Goal: Task Accomplishment & Management: Manage account settings

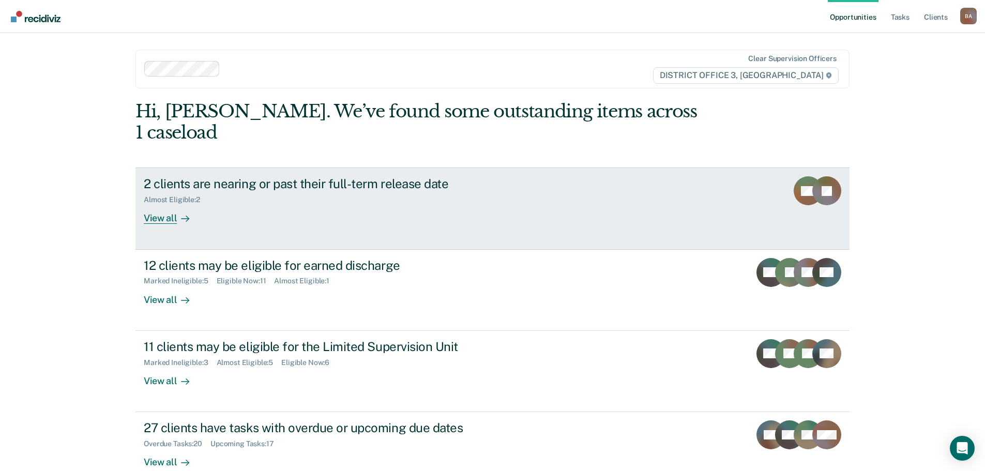
click at [152, 204] on div "View all" at bounding box center [173, 214] width 58 height 20
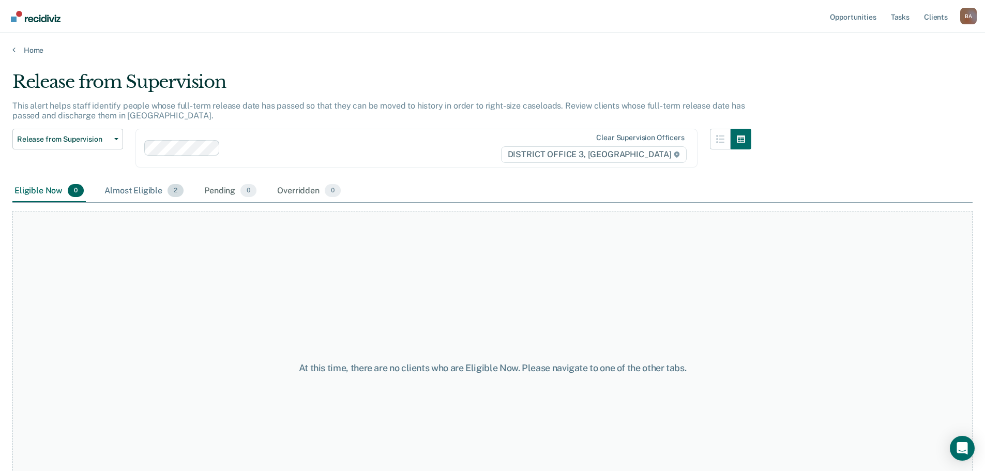
click at [135, 192] on div "Almost Eligible 2" at bounding box center [143, 191] width 83 height 23
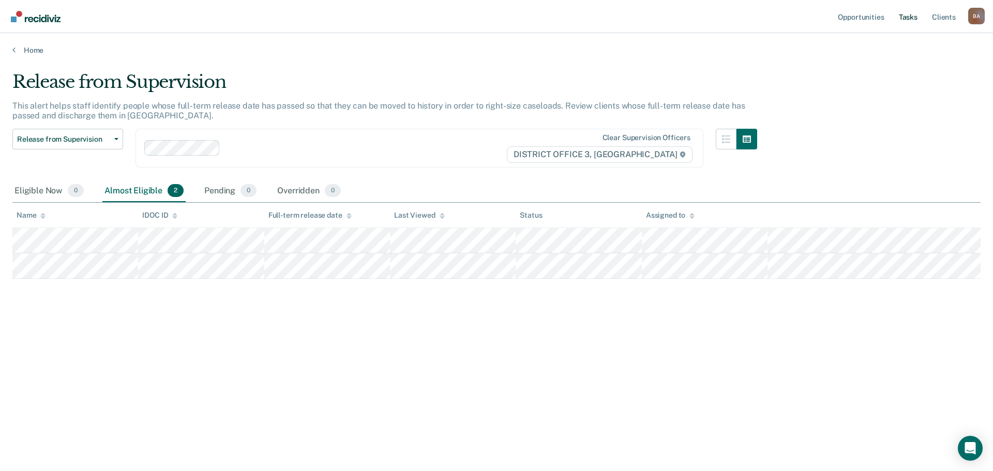
click at [917, 14] on link "Tasks" at bounding box center [908, 16] width 23 height 33
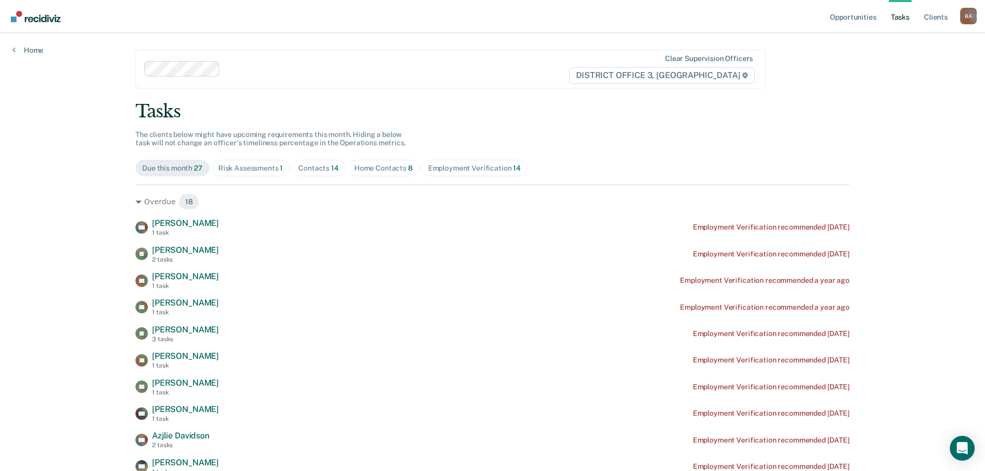
click at [234, 172] on div "Risk Assessments 1" at bounding box center [250, 168] width 65 height 9
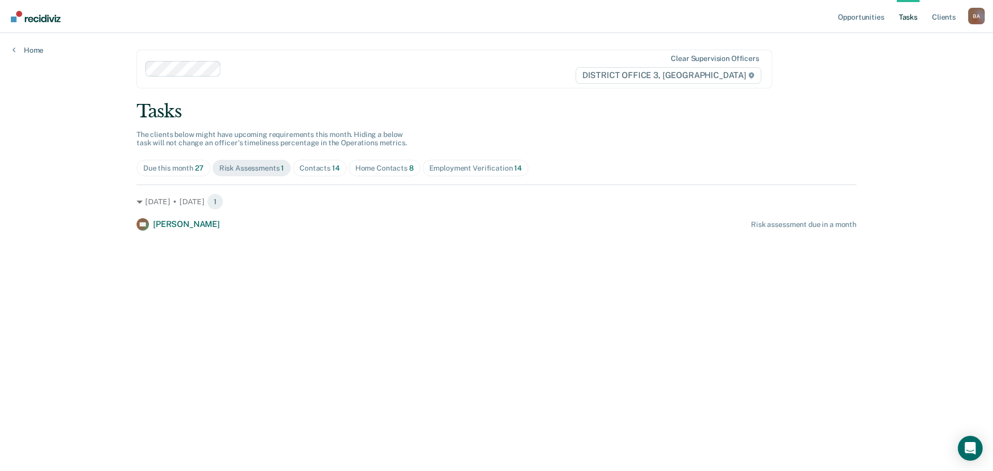
click at [324, 170] on div "Contacts 14" at bounding box center [319, 168] width 40 height 9
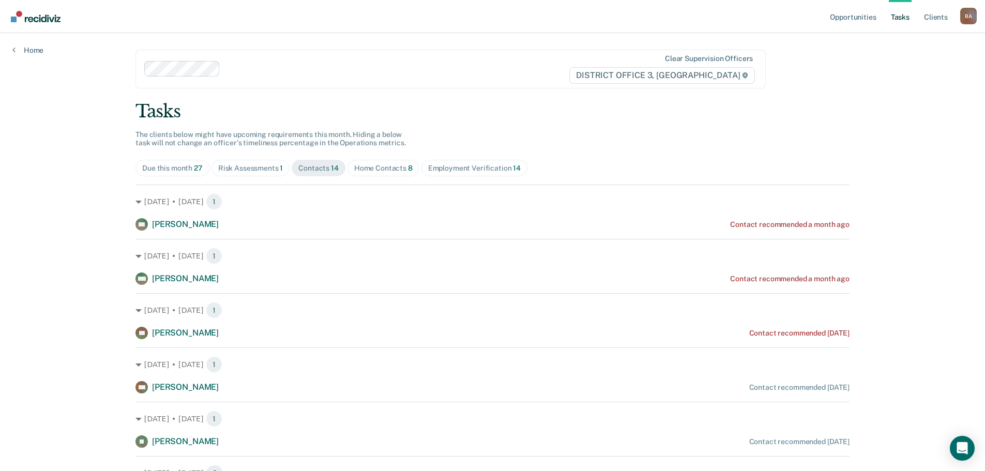
click at [378, 161] on span "Home Contacts 8" at bounding box center [384, 168] width 72 height 17
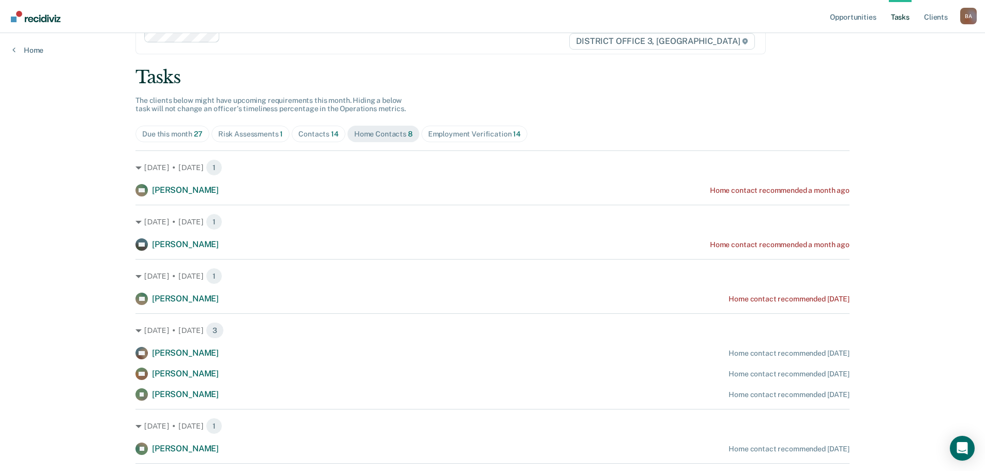
scroll to position [114, 0]
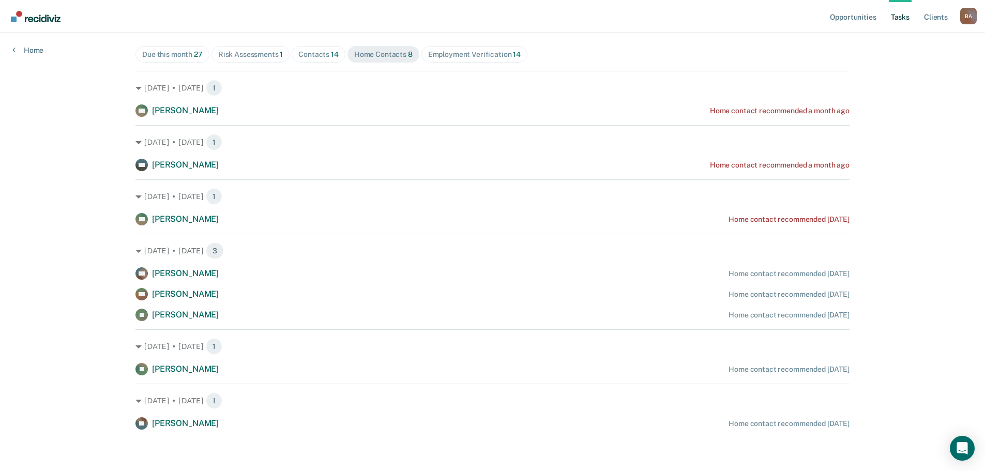
click at [254, 55] on div "Risk Assessments 1" at bounding box center [250, 54] width 65 height 9
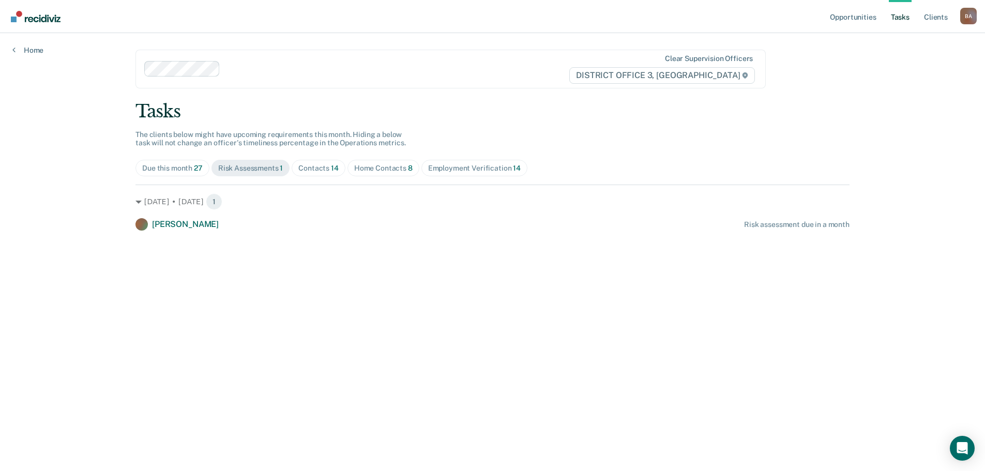
scroll to position [0, 0]
click at [325, 168] on div "Contacts 14" at bounding box center [319, 168] width 40 height 9
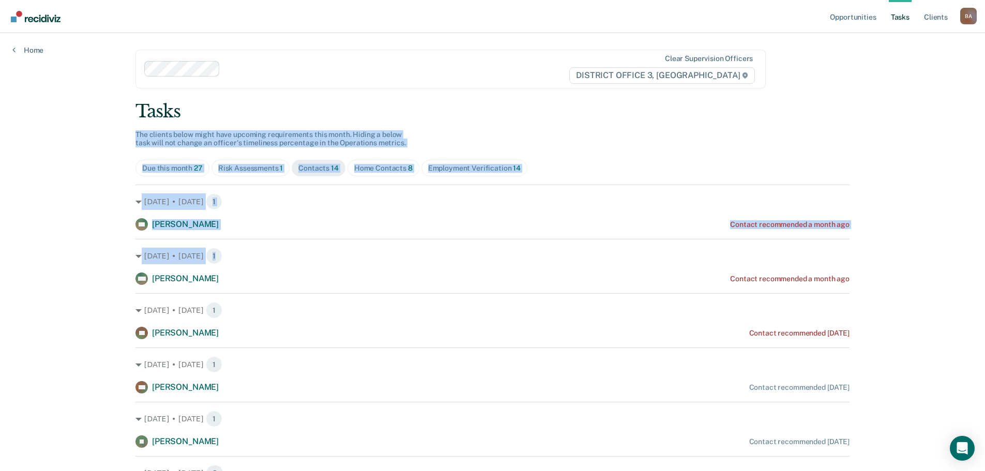
drag, startPoint x: 984, startPoint y: 91, endPoint x: 963, endPoint y: 250, distance: 160.6
click at [963, 254] on div "Opportunities Tasks Client s [PERSON_NAME] Profile How it works Log Out Home Cl…" at bounding box center [492, 438] width 985 height 877
click at [744, 113] on div "Tasks" at bounding box center [492, 111] width 714 height 21
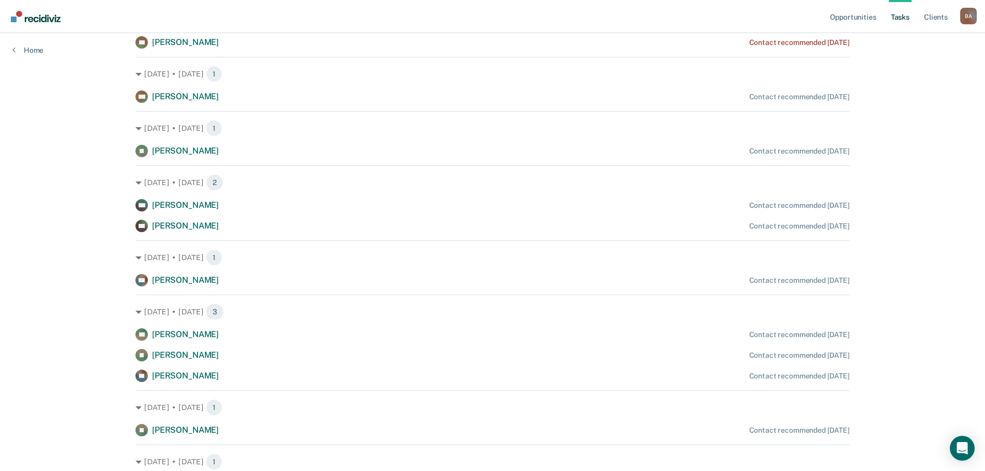
scroll to position [406, 0]
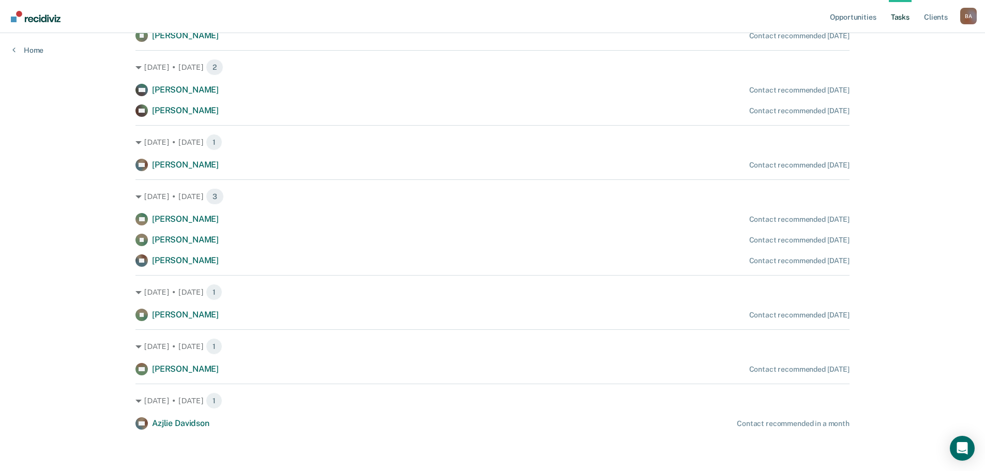
click at [969, 248] on div "Opportunities Tasks Client s [PERSON_NAME] Profile How it works Log Out Home Cl…" at bounding box center [492, 32] width 985 height 877
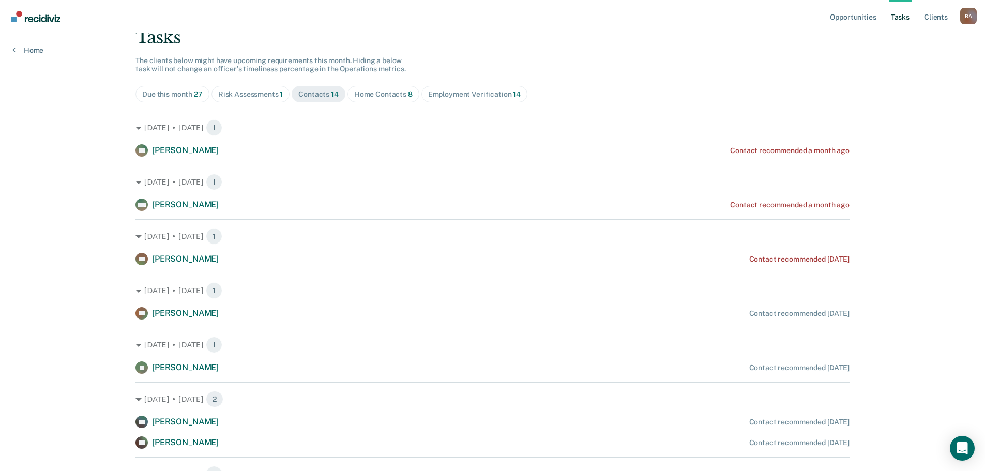
scroll to position [0, 0]
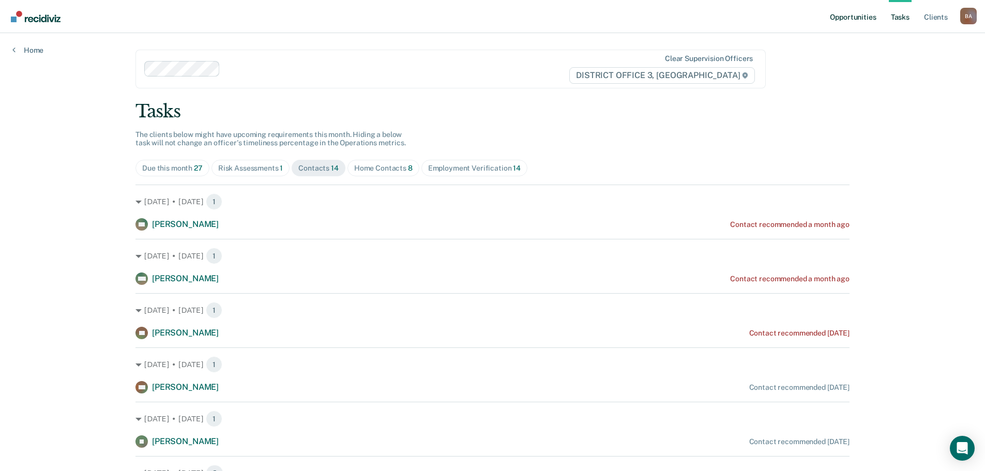
click at [856, 13] on link "Opportunities" at bounding box center [853, 16] width 50 height 33
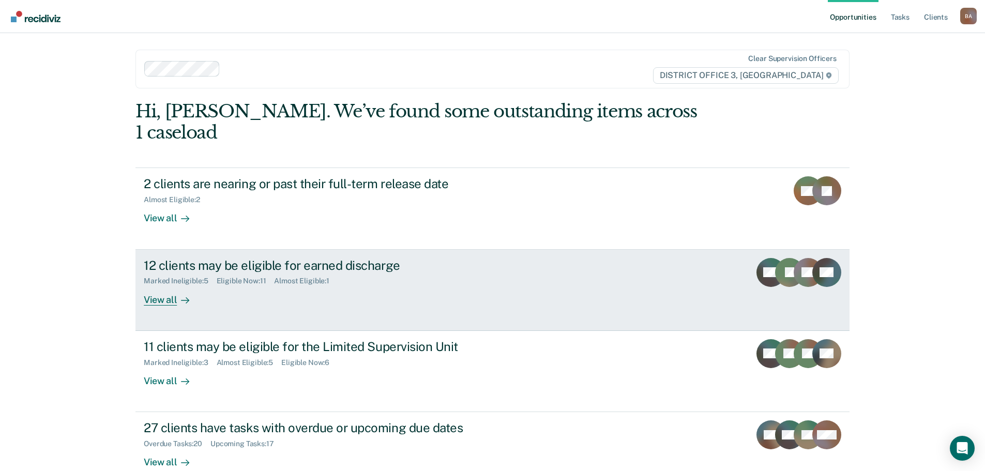
click at [161, 285] on div "View all" at bounding box center [173, 295] width 58 height 20
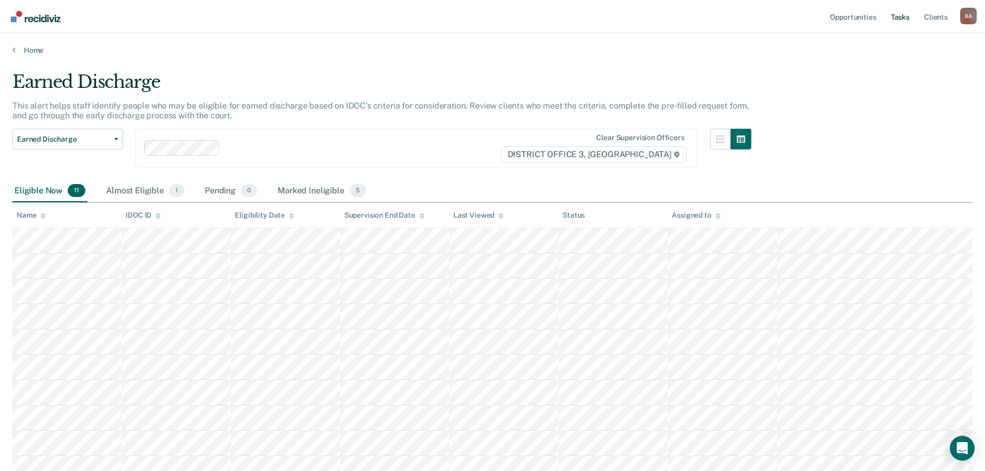
click at [902, 17] on link "Tasks" at bounding box center [900, 16] width 23 height 33
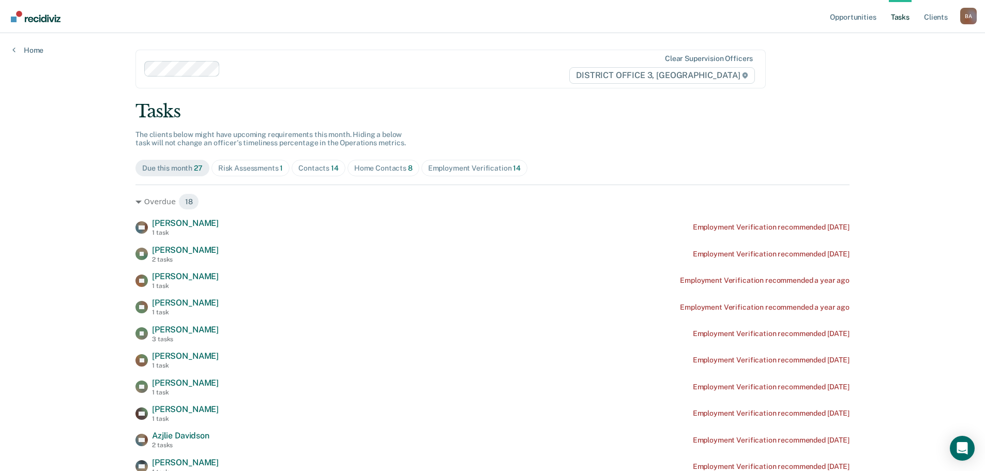
click at [375, 166] on div "Home Contacts 8" at bounding box center [383, 168] width 58 height 9
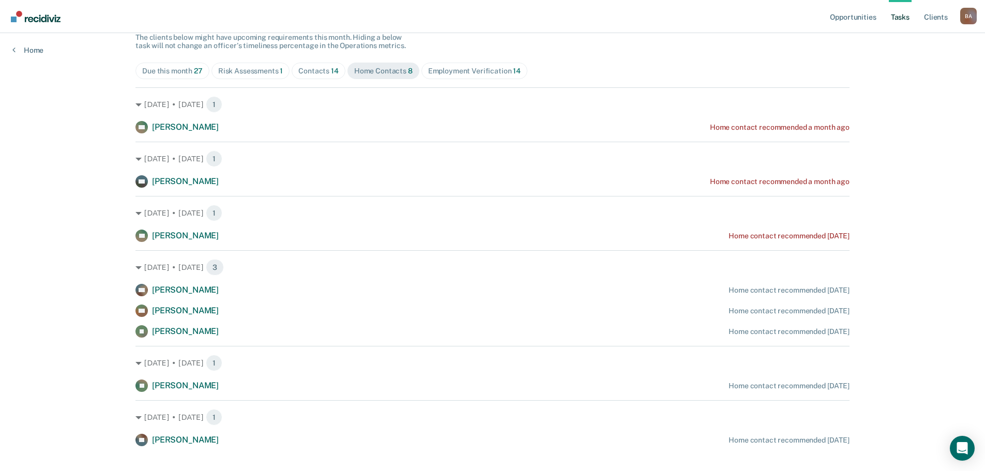
scroll to position [114, 0]
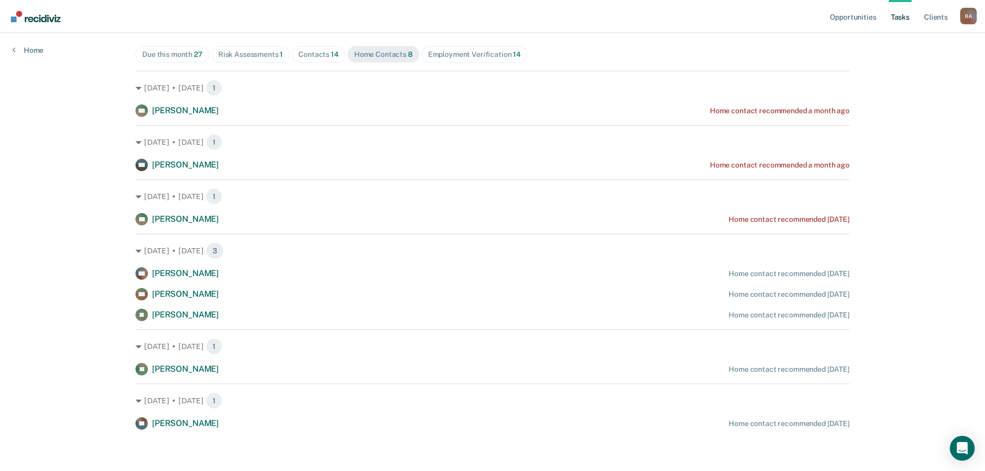
click at [454, 47] on span "Employment Verification 14" at bounding box center [474, 54] width 106 height 17
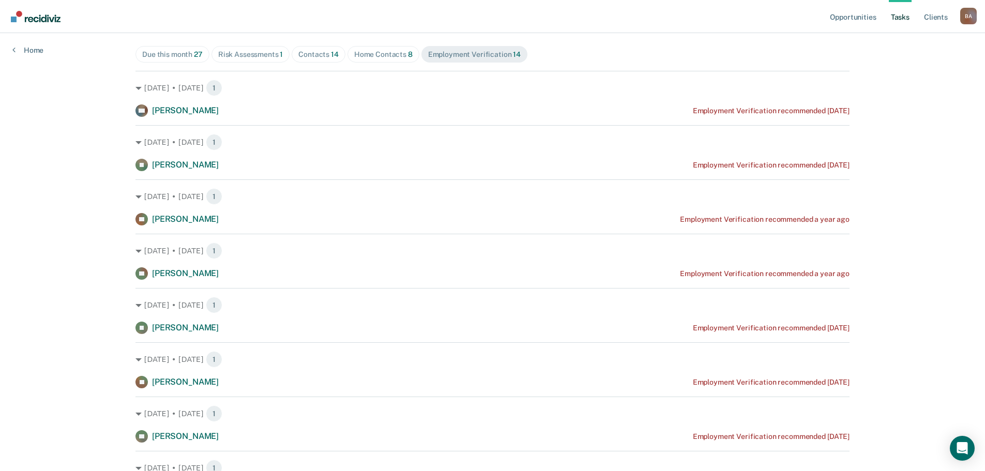
click at [454, 47] on span "Employment Verification 14" at bounding box center [474, 54] width 106 height 17
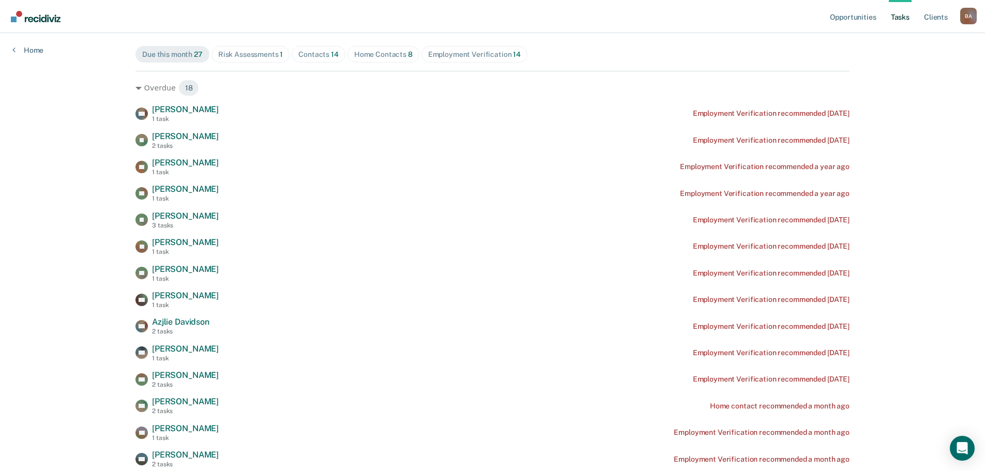
click at [236, 53] on div "Risk Assessments 1" at bounding box center [250, 54] width 65 height 9
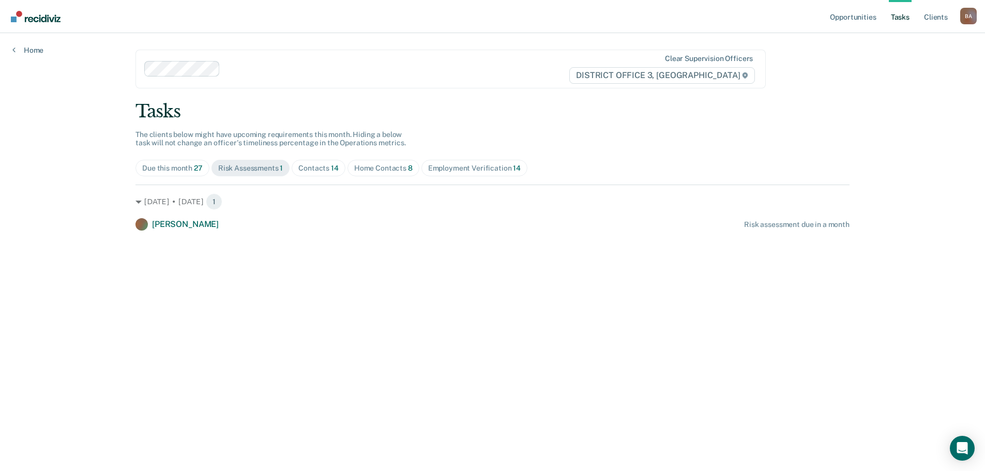
scroll to position [0, 0]
click at [175, 168] on div "Due this month 27" at bounding box center [173, 168] width 61 height 9
